Goal: Transaction & Acquisition: Purchase product/service

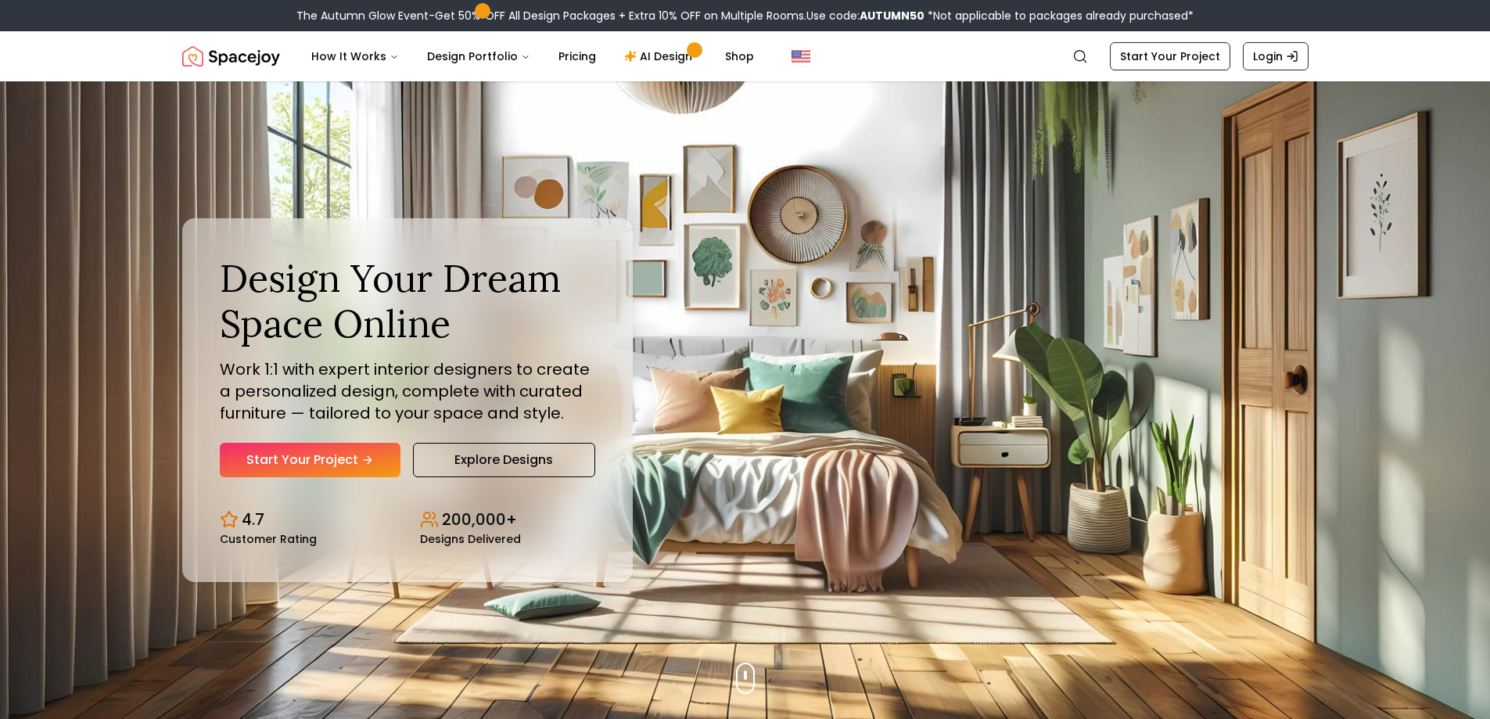
click at [556, 517] on div "200,000+ Designs Delivered" at bounding box center [507, 526] width 175 height 36
click at [322, 467] on link "Start Your Project" at bounding box center [310, 460] width 181 height 34
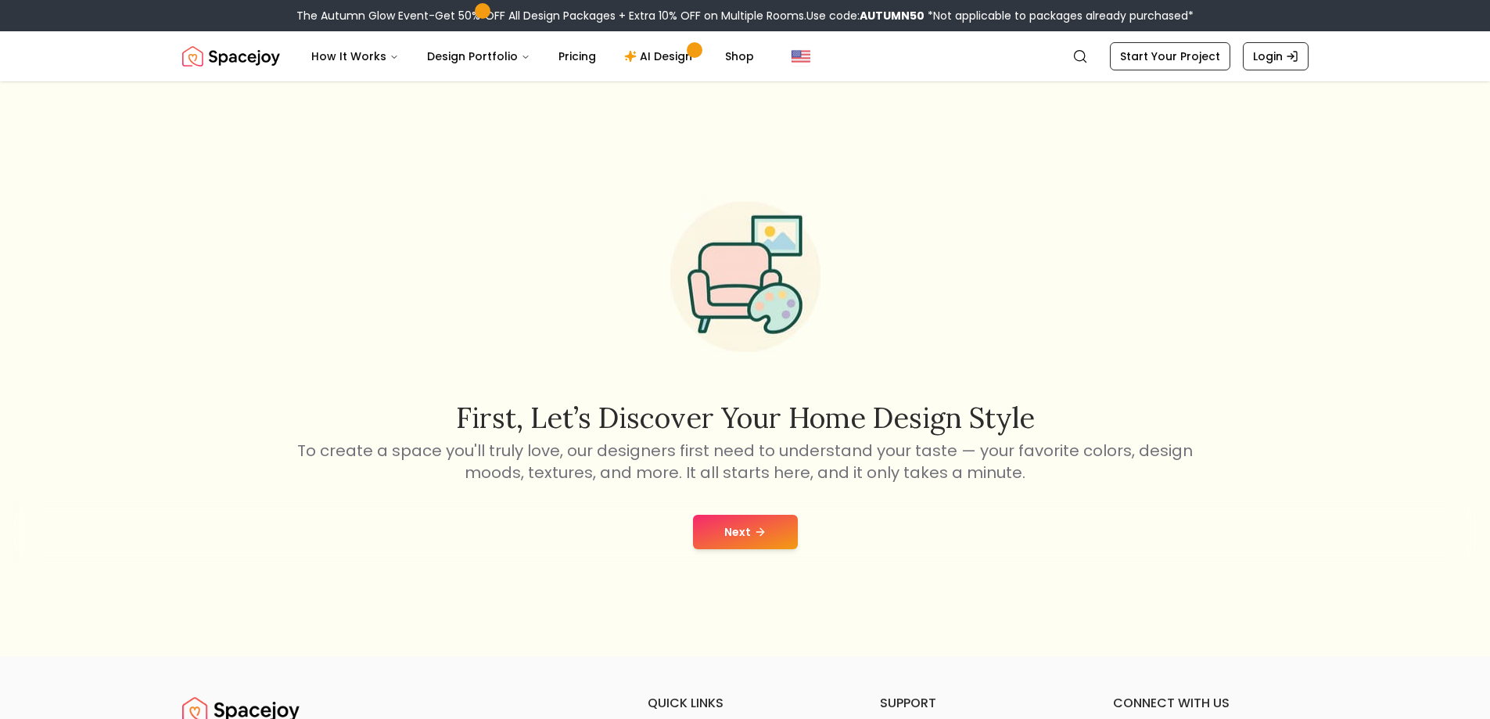
click at [733, 527] on button "Next" at bounding box center [745, 532] width 105 height 34
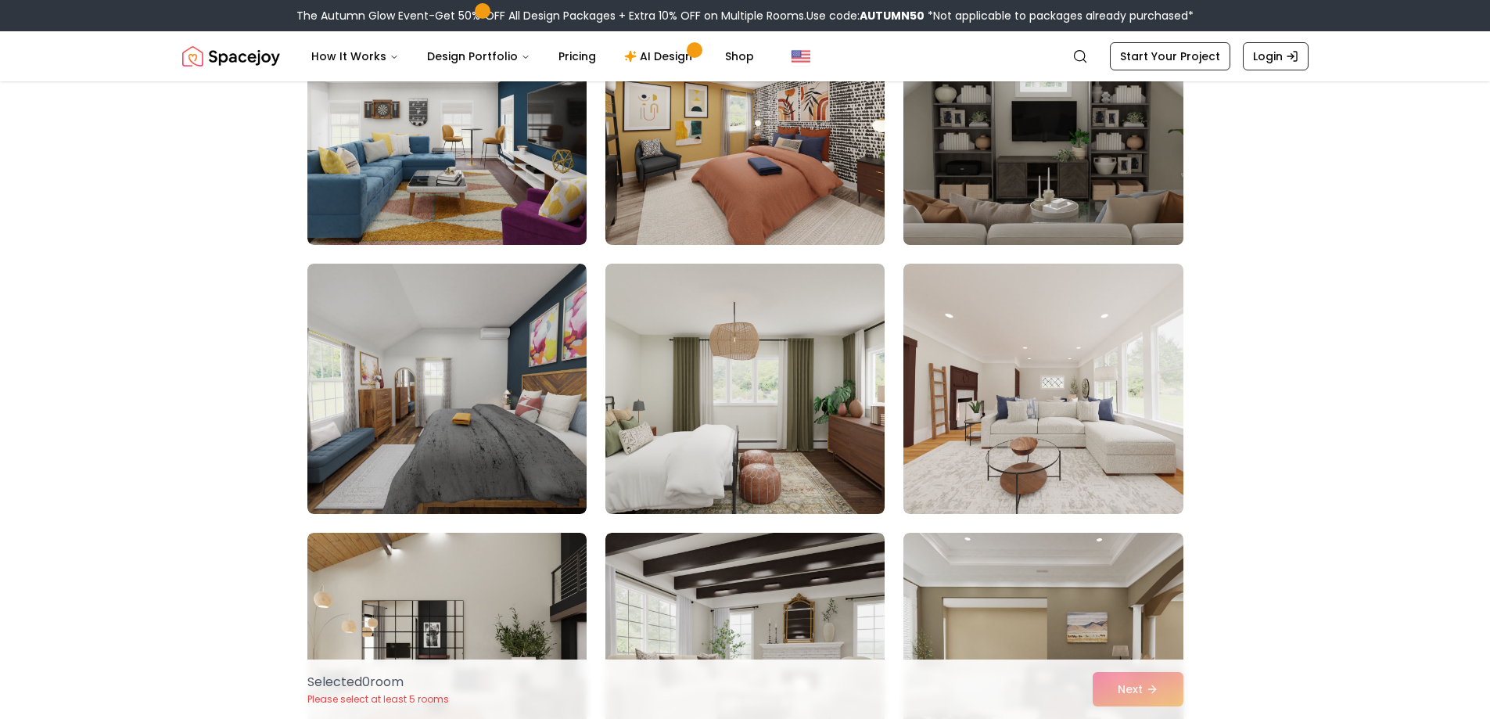
scroll to position [3519, 0]
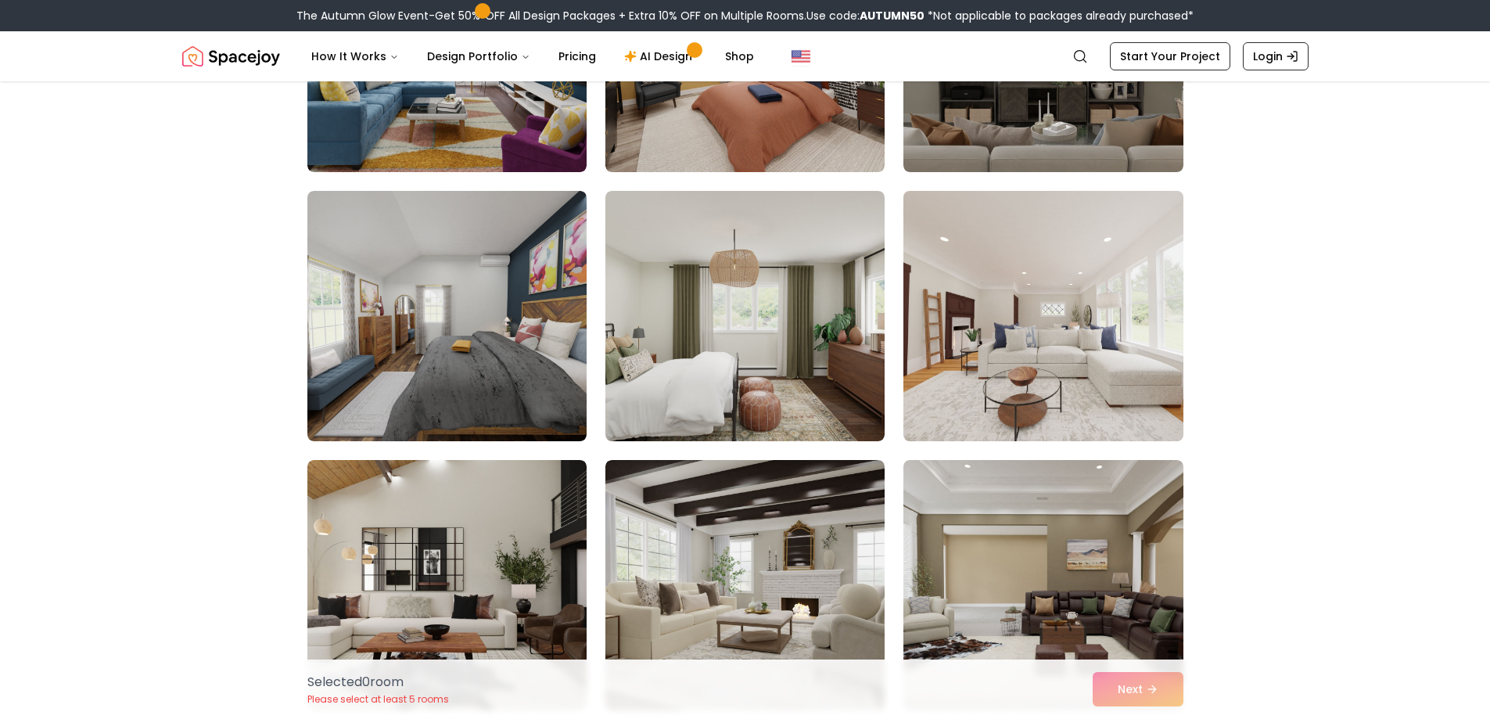
click at [1049, 425] on img at bounding box center [1042, 316] width 293 height 263
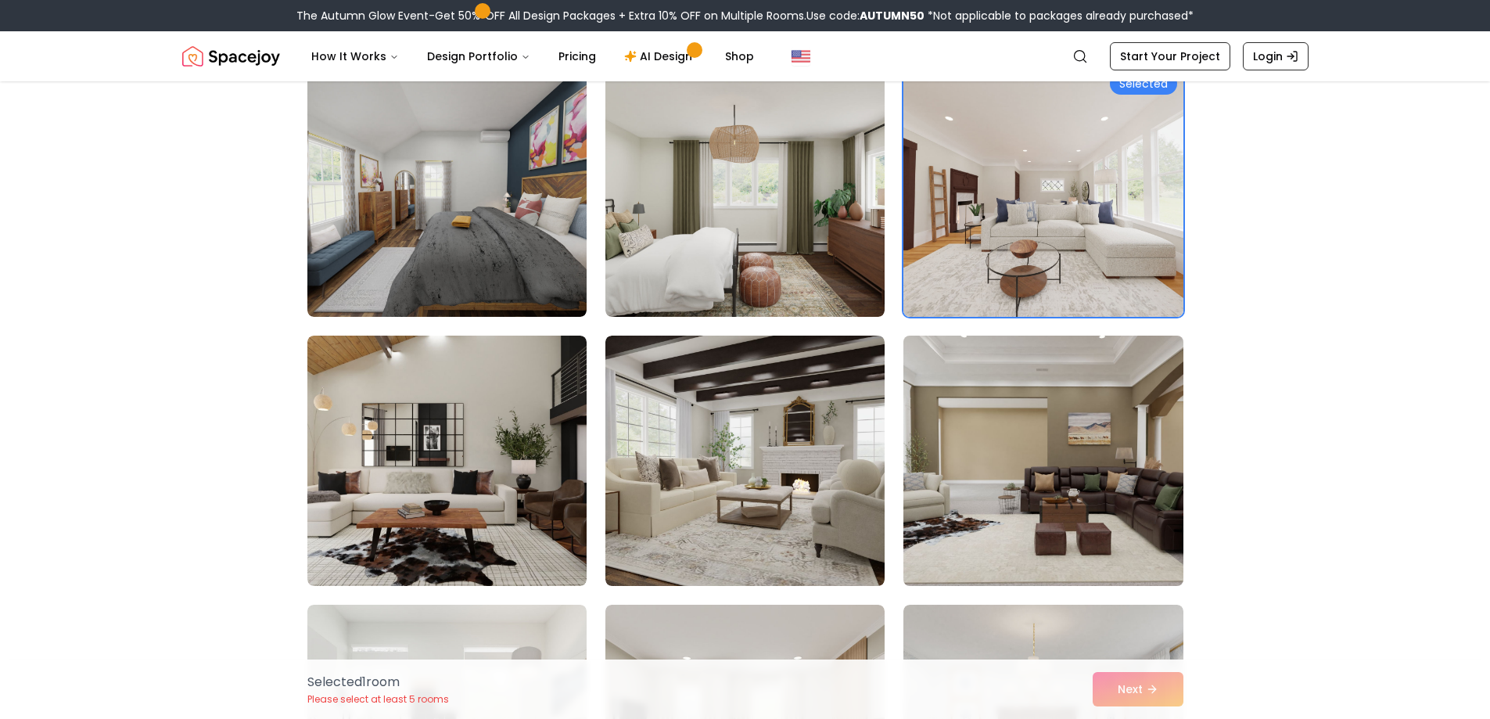
scroll to position [3675, 0]
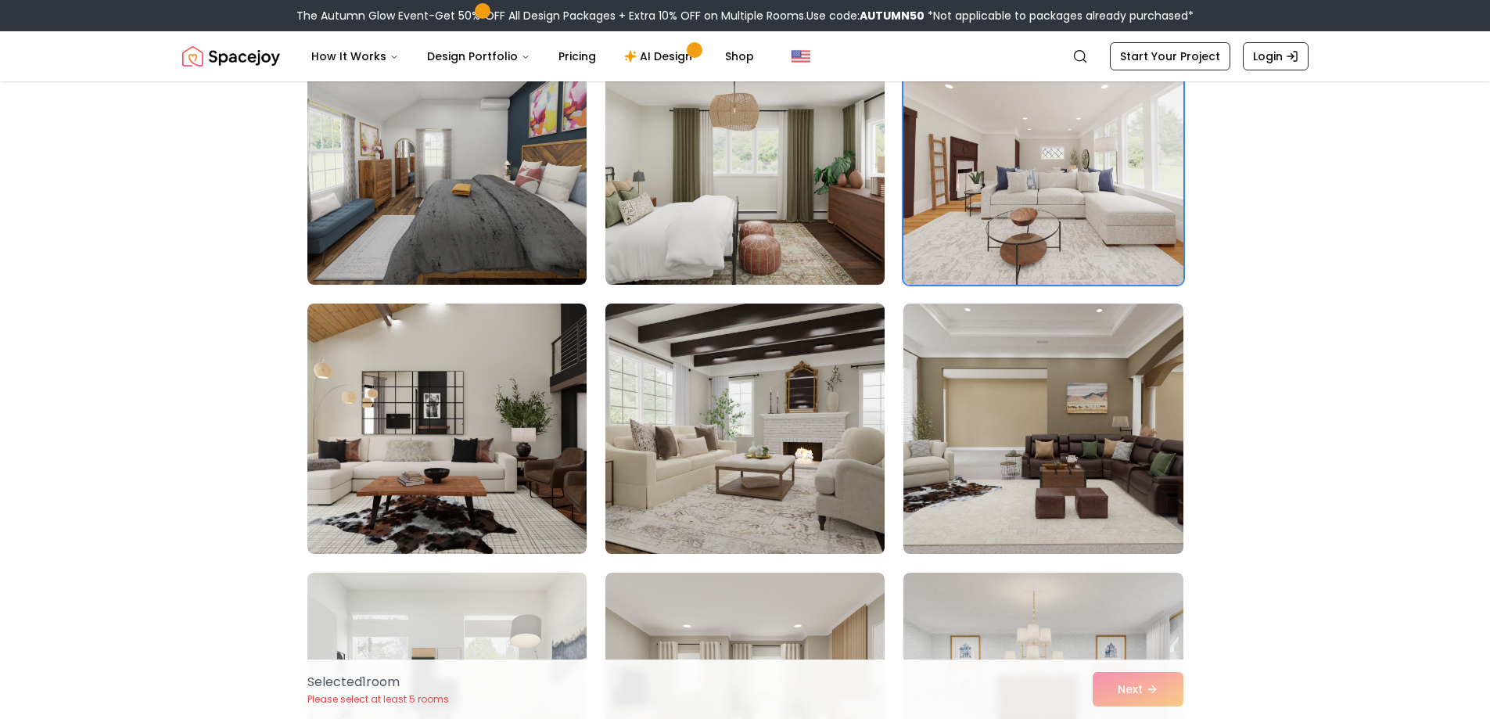
click at [772, 508] on img at bounding box center [744, 428] width 293 height 263
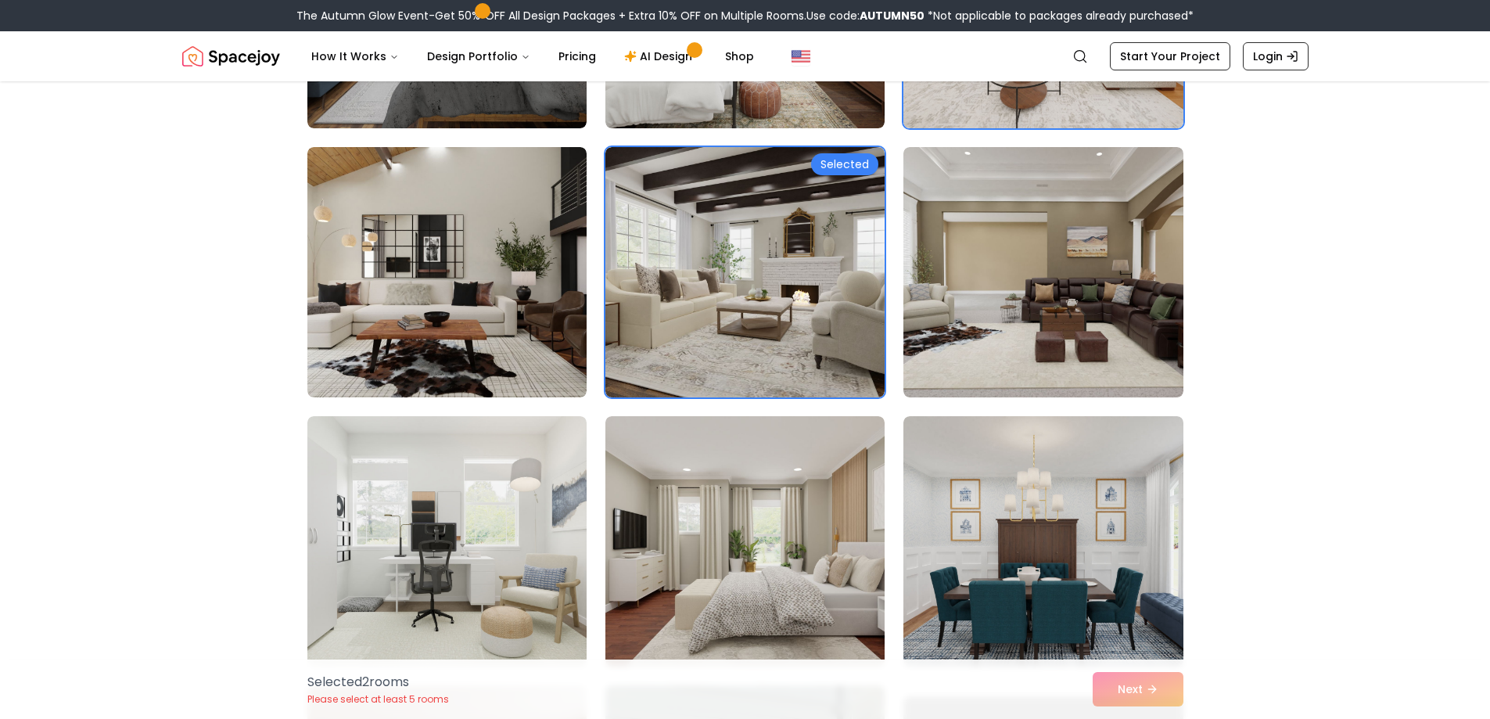
scroll to position [3910, 0]
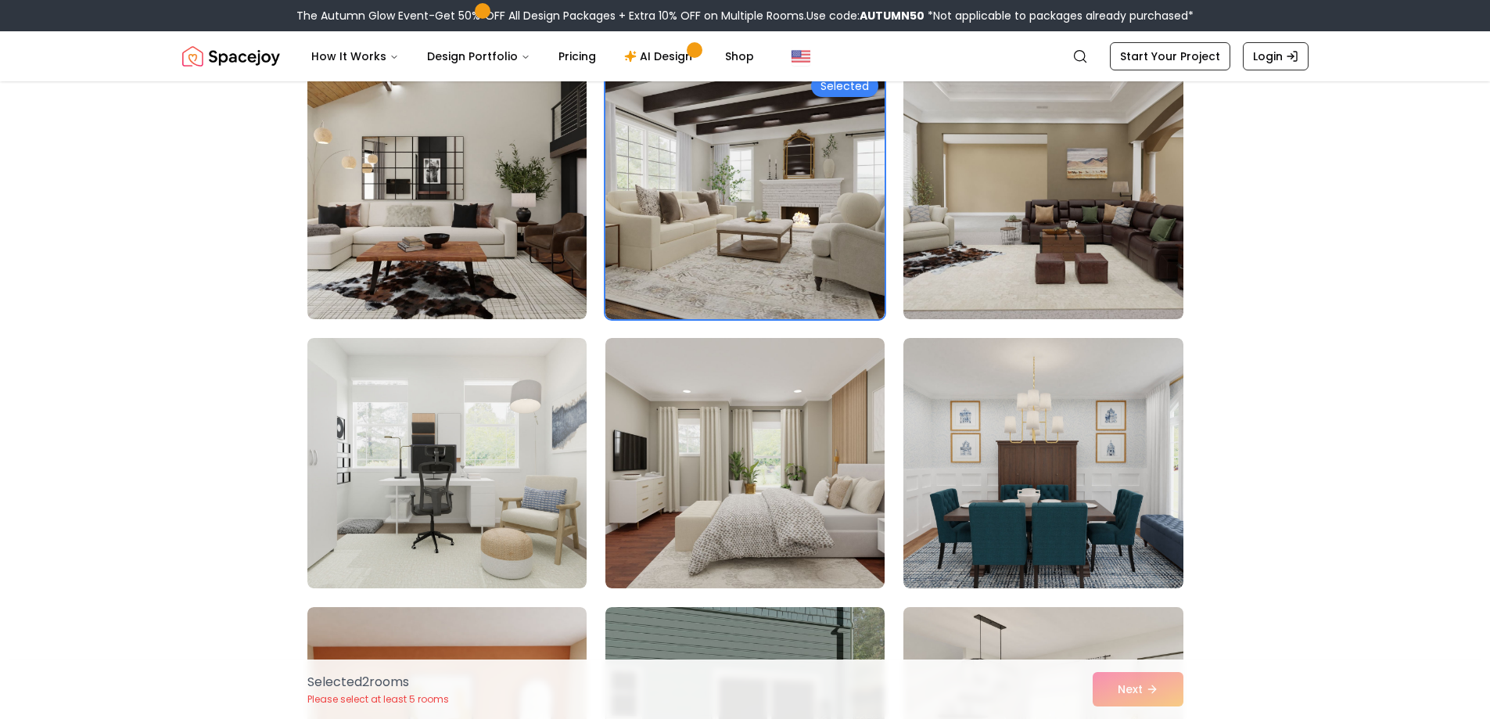
click at [1156, 699] on div "Selected 2 room s Please select at least 5 rooms Next" at bounding box center [745, 688] width 901 height 59
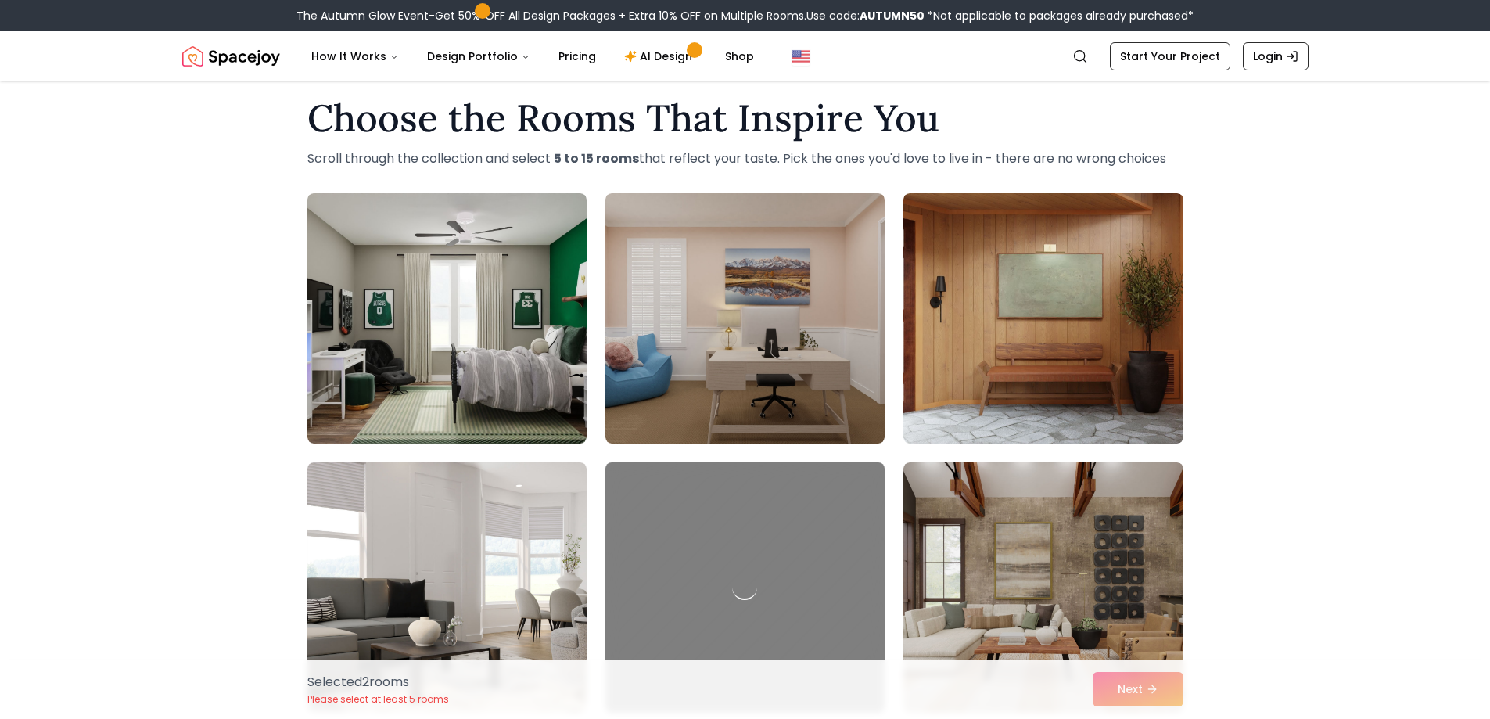
scroll to position [0, 0]
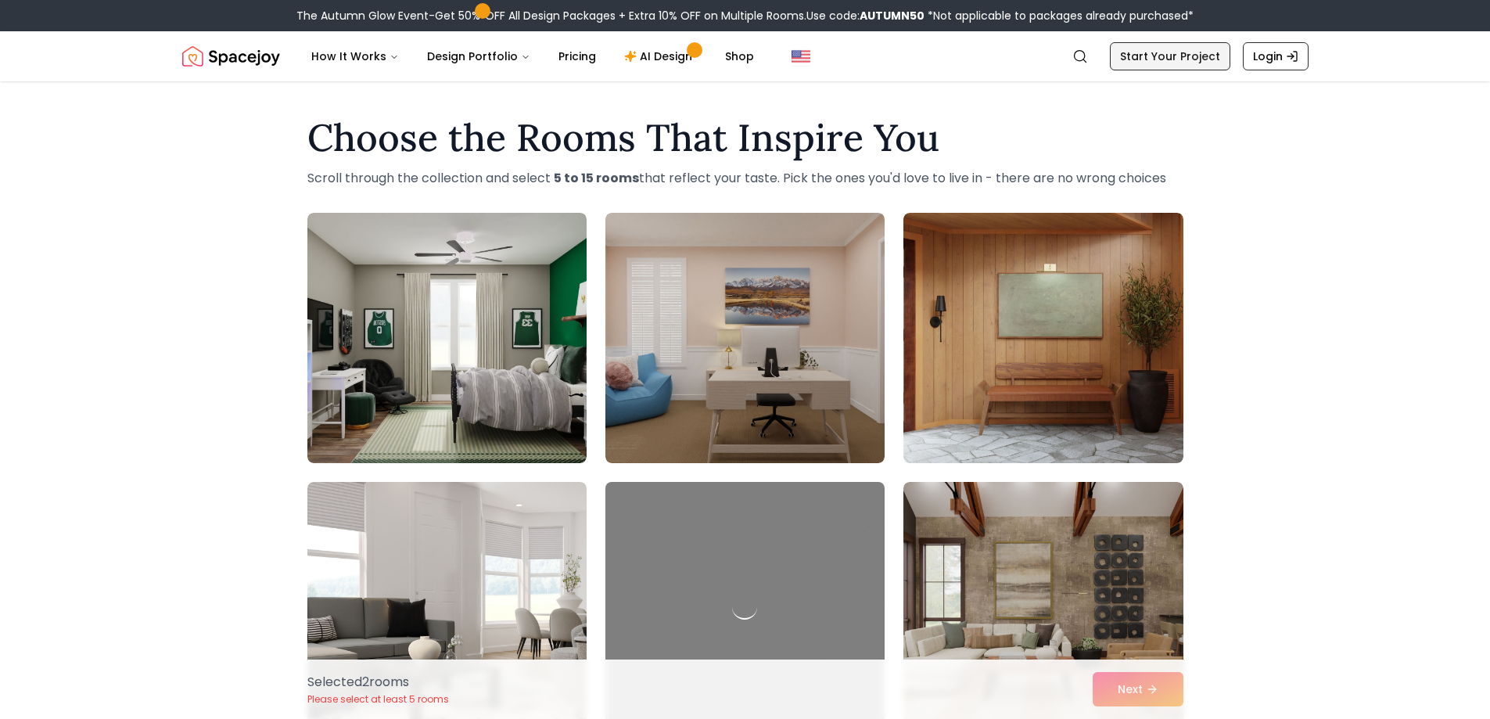
click at [1164, 62] on link "Start Your Project" at bounding box center [1170, 56] width 120 height 28
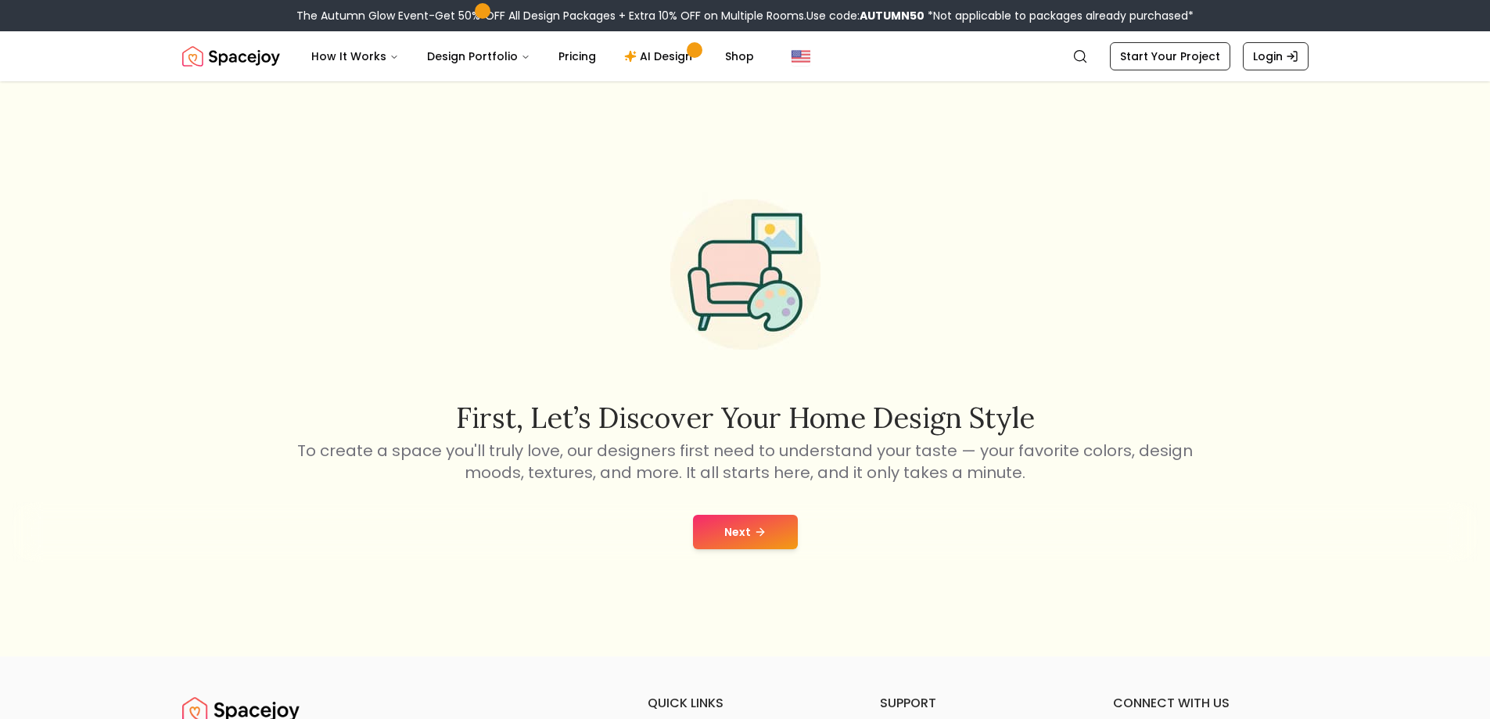
click at [736, 536] on button "Next" at bounding box center [745, 532] width 105 height 34
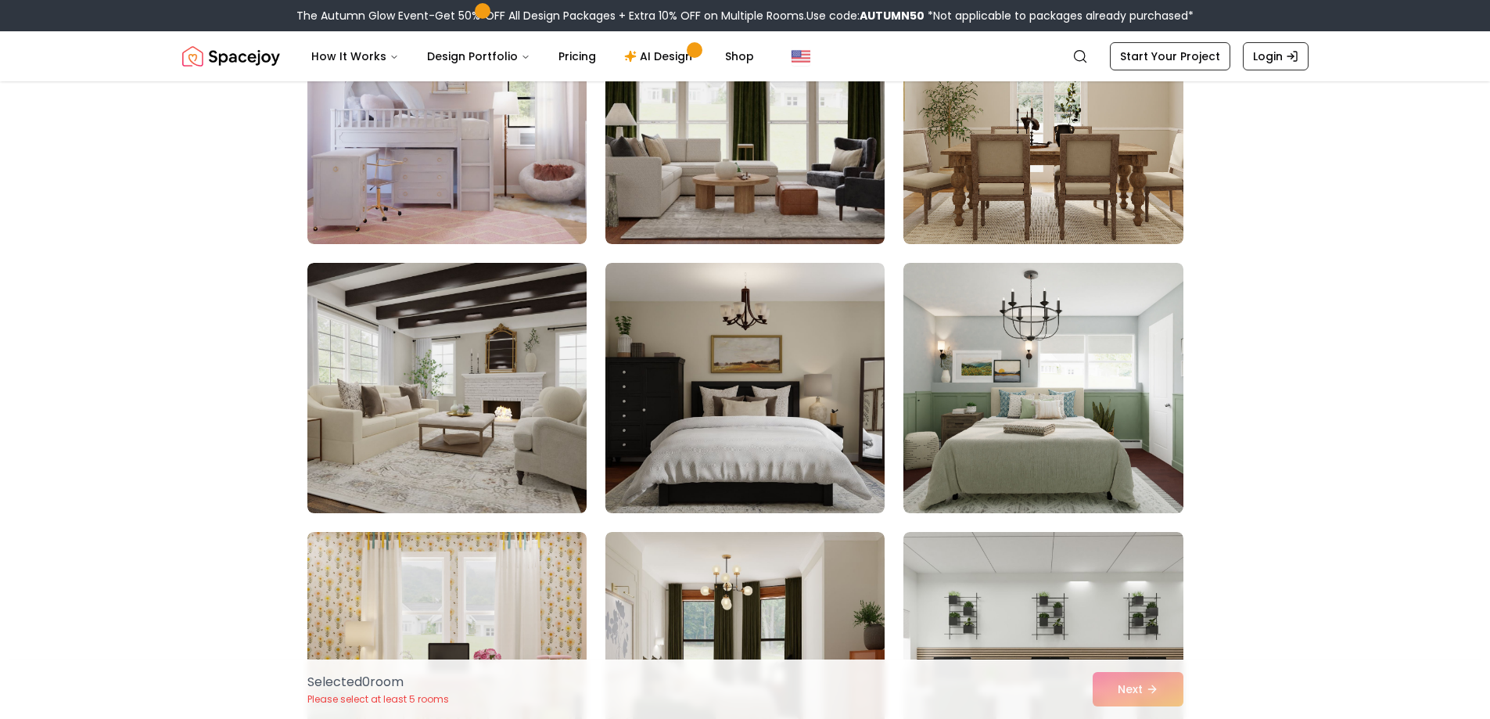
scroll to position [1408, 0]
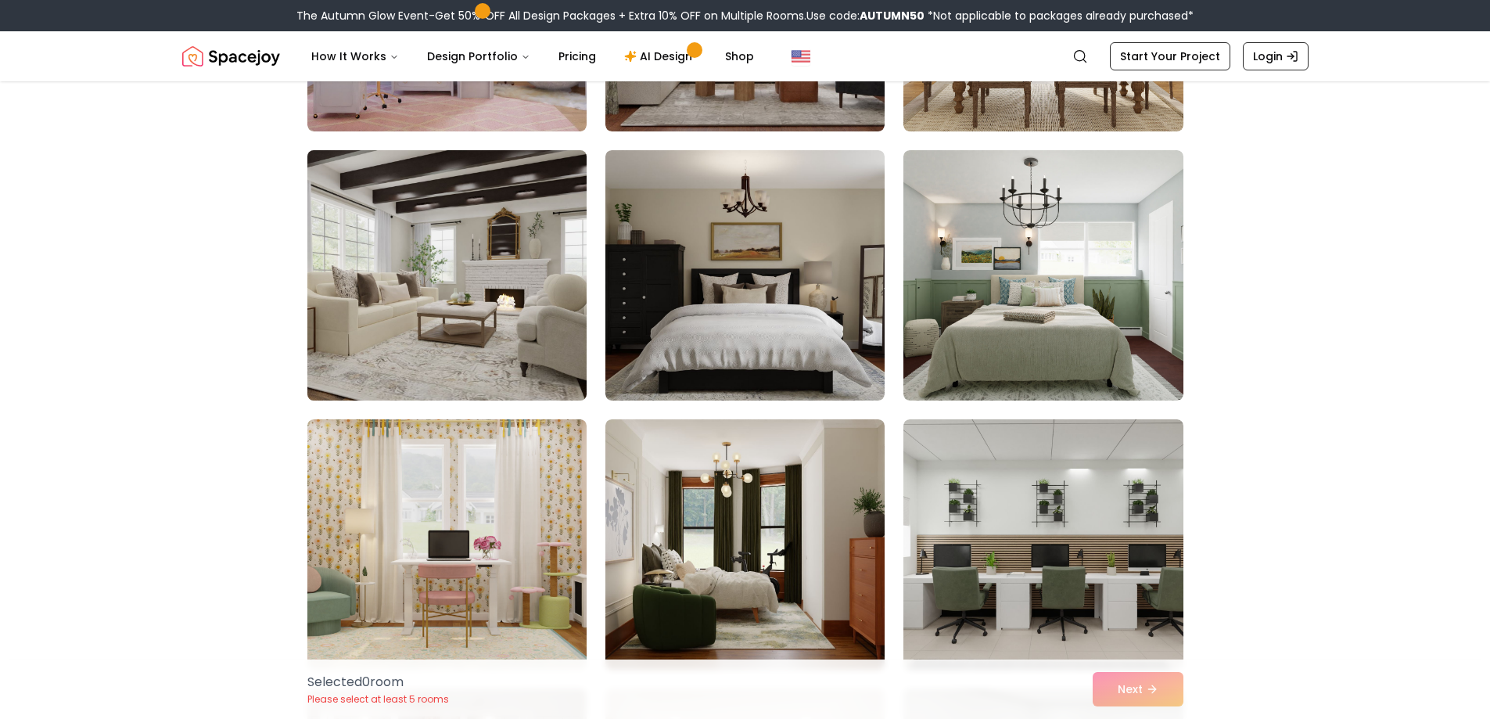
click at [511, 320] on img at bounding box center [446, 275] width 293 height 263
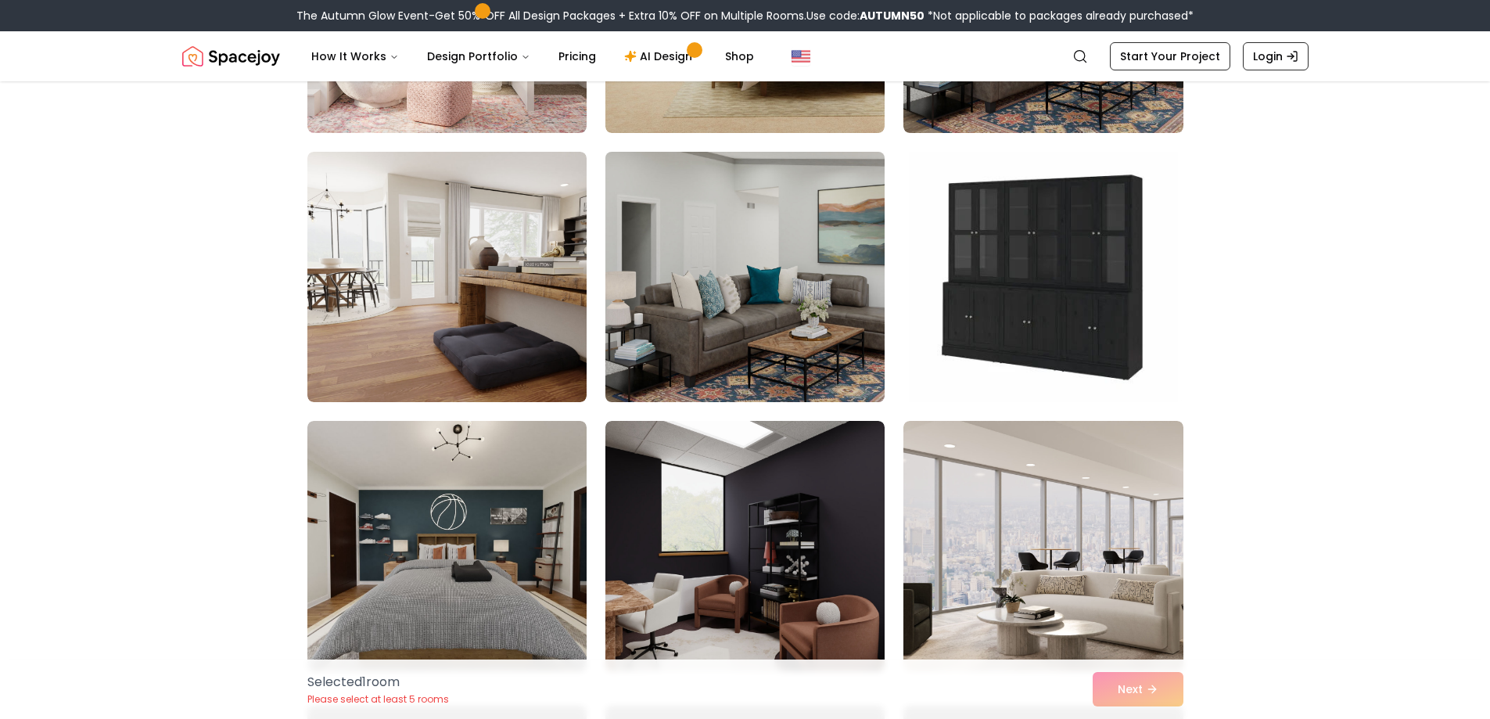
scroll to position [2268, 0]
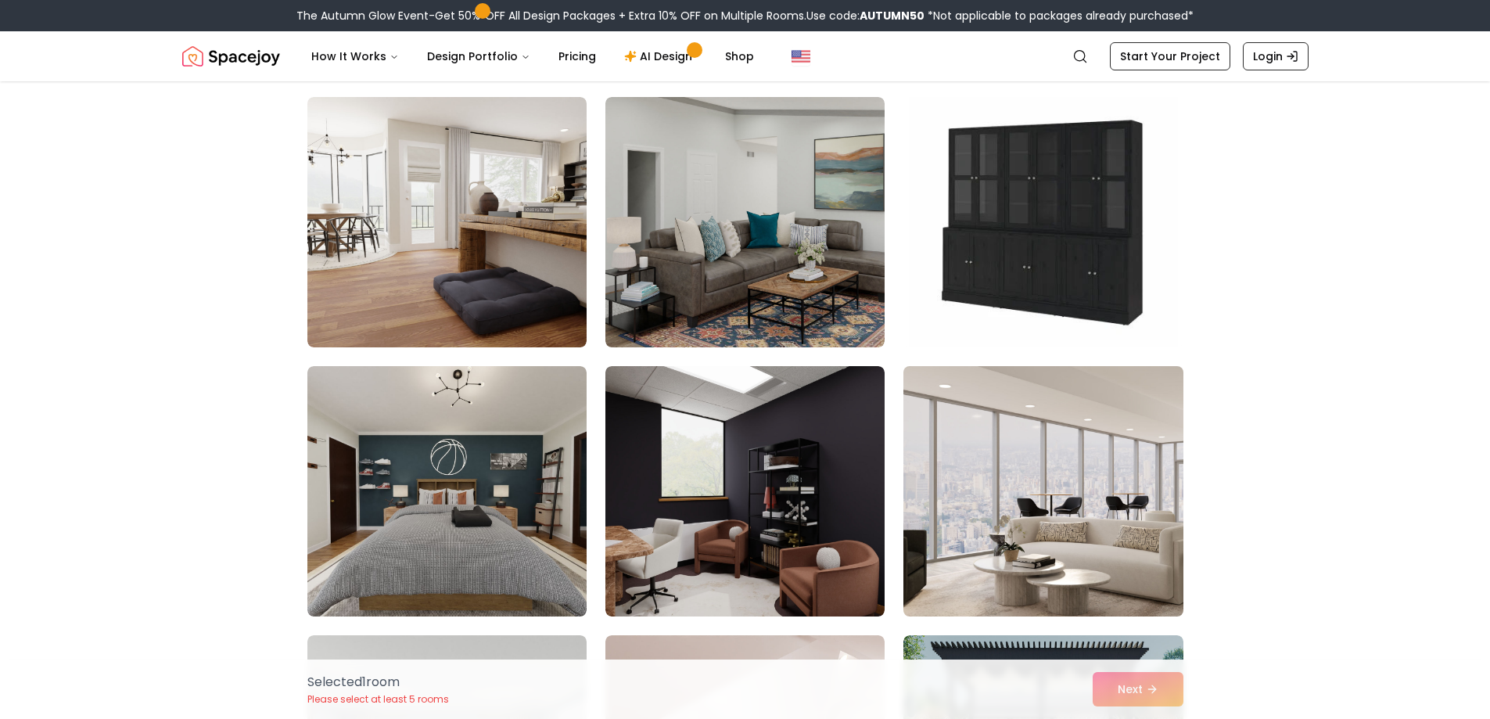
click at [1095, 509] on img at bounding box center [1042, 491] width 293 height 263
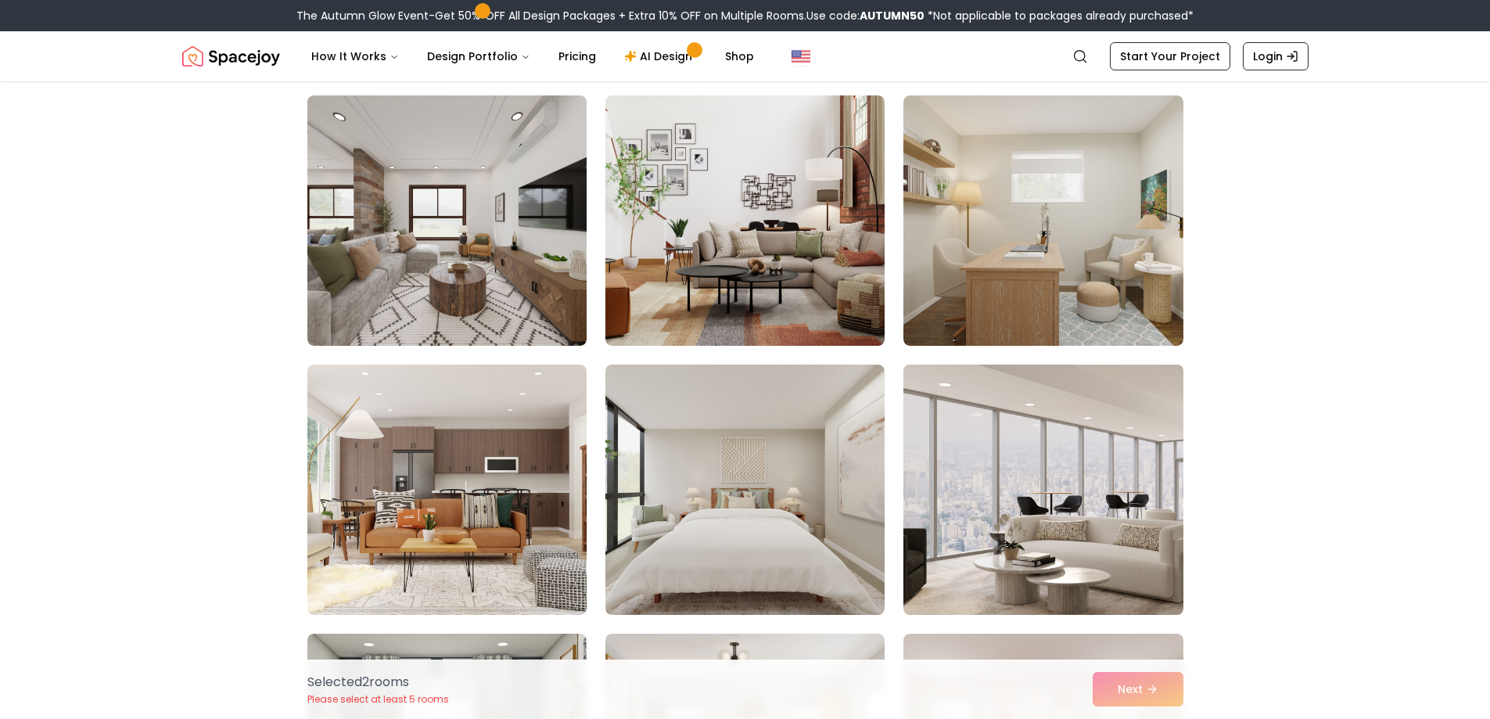
scroll to position [313, 0]
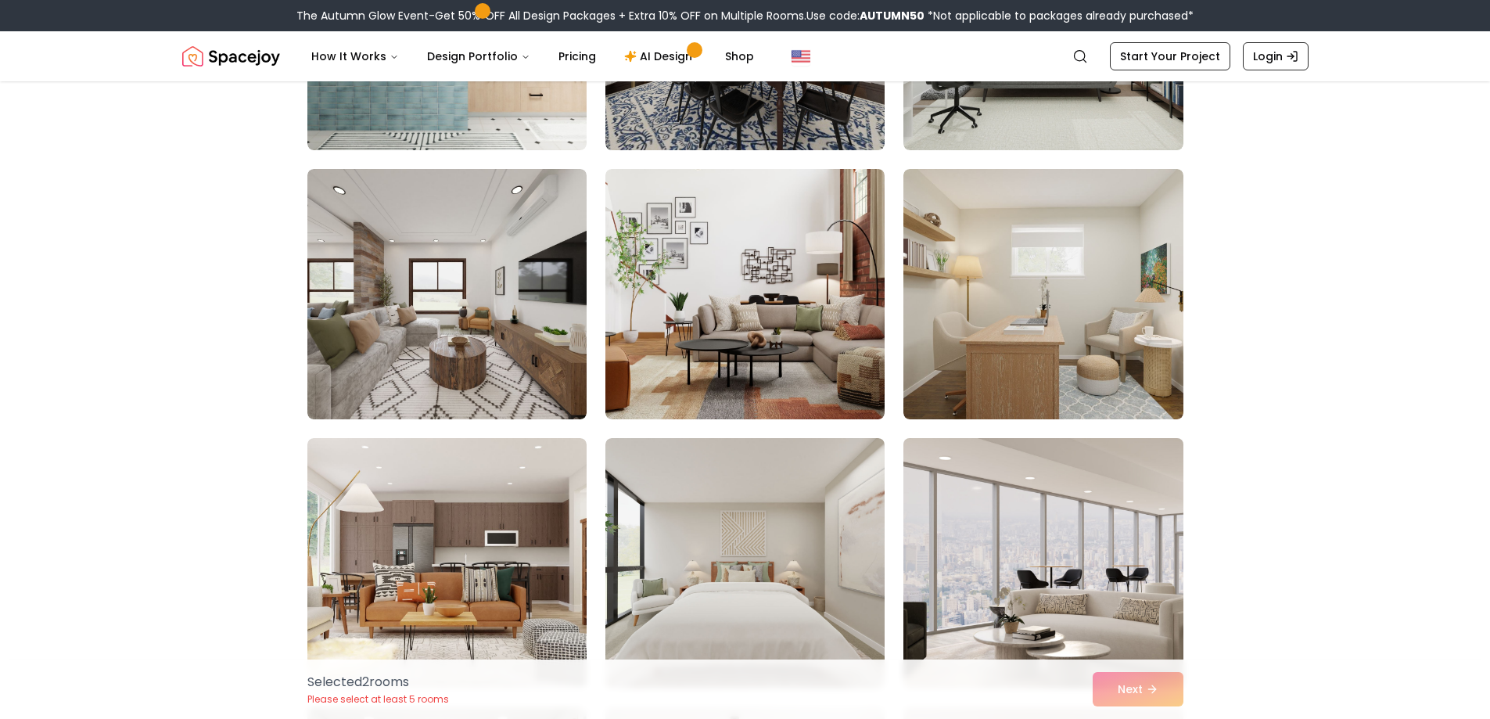
click at [1057, 515] on img at bounding box center [1042, 563] width 293 height 263
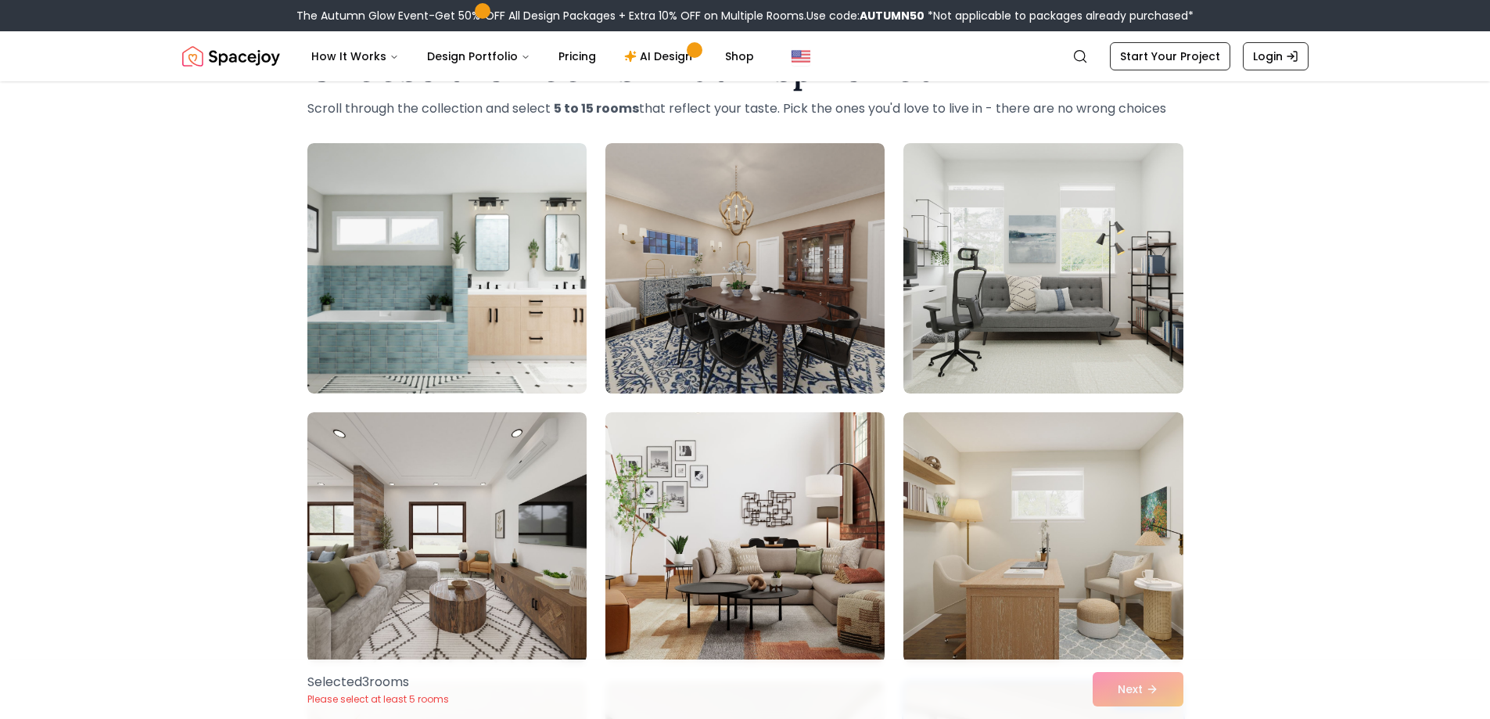
scroll to position [0, 0]
